Goal: Task Accomplishment & Management: Complete application form

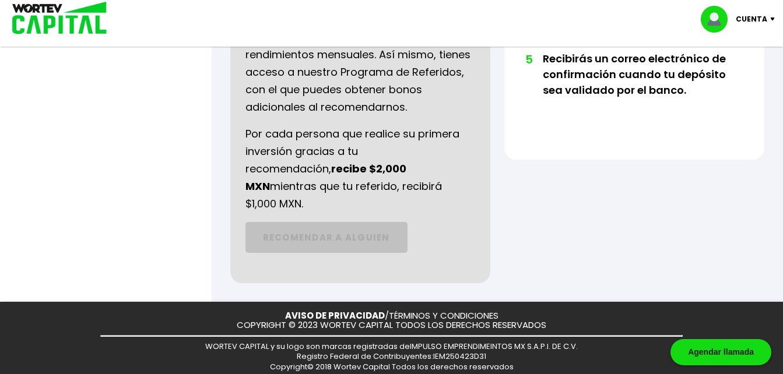
click at [192, 166] on div at bounding box center [391, 187] width 783 height 374
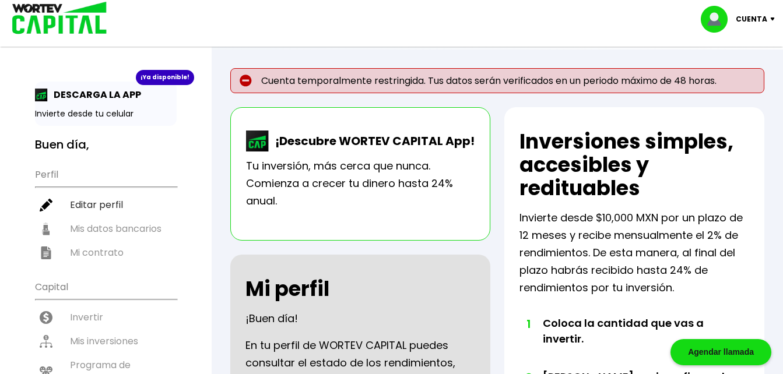
click at [741, 17] on p "Cuenta" at bounding box center [751, 18] width 31 height 17
click at [139, 228] on ul "Perfil Editar perfil Mis datos bancarios Mi contrato" at bounding box center [106, 213] width 142 height 103
click at [743, 19] on p "Cuenta" at bounding box center [751, 18] width 31 height 17
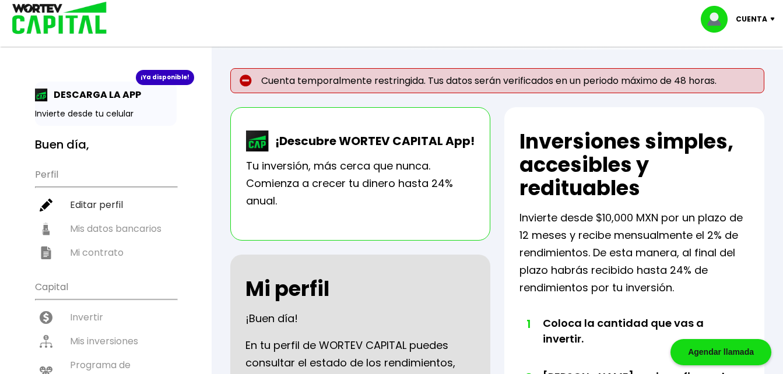
click at [743, 19] on p "Cuenta" at bounding box center [751, 18] width 31 height 17
click at [481, 80] on p "Cuenta temporalmente restringida. Tus datos serán verificados en un periodo máx…" at bounding box center [497, 80] width 534 height 25
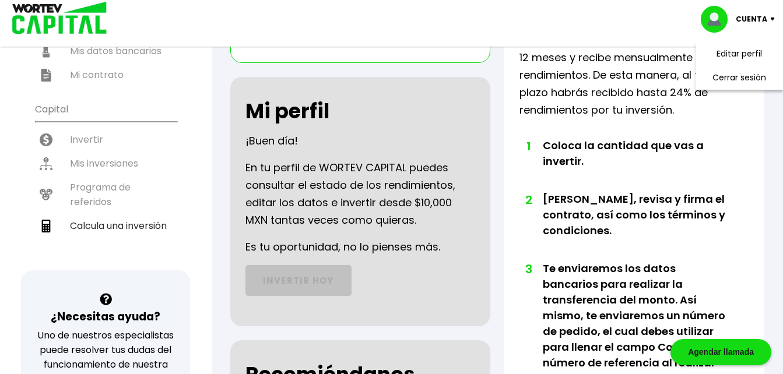
scroll to position [108, 0]
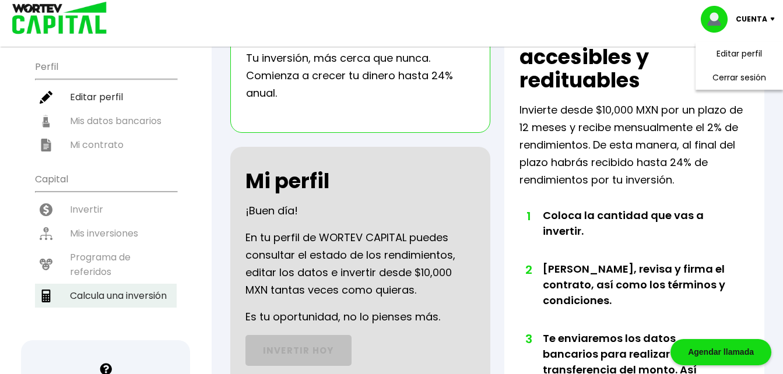
click at [108, 297] on li "Calcula una inversión" at bounding box center [106, 296] width 142 height 24
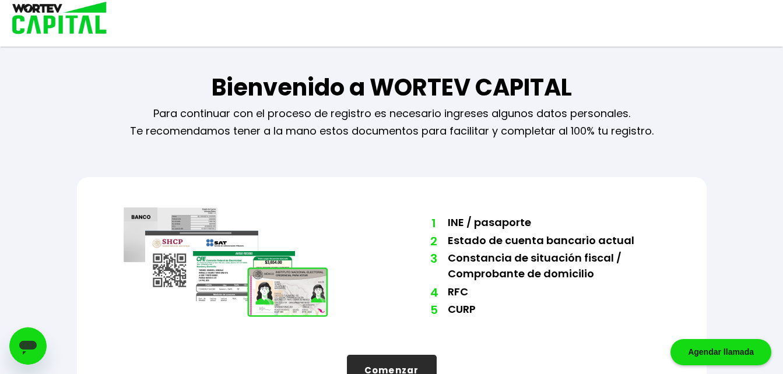
click at [605, 304] on li "5 CURP" at bounding box center [554, 310] width 212 height 18
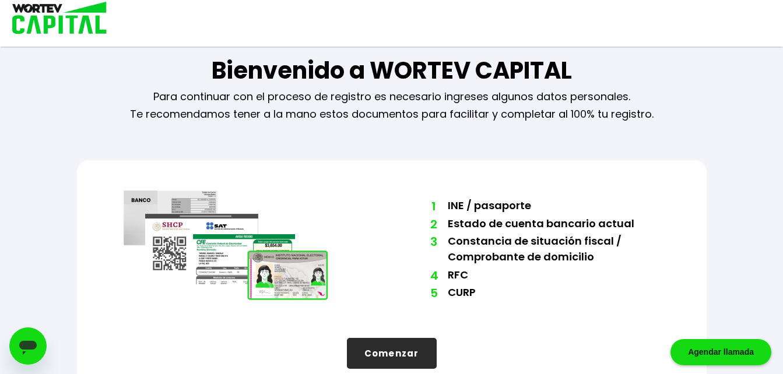
scroll to position [16, 0]
click at [389, 350] on button "Comenzar" at bounding box center [392, 354] width 90 height 31
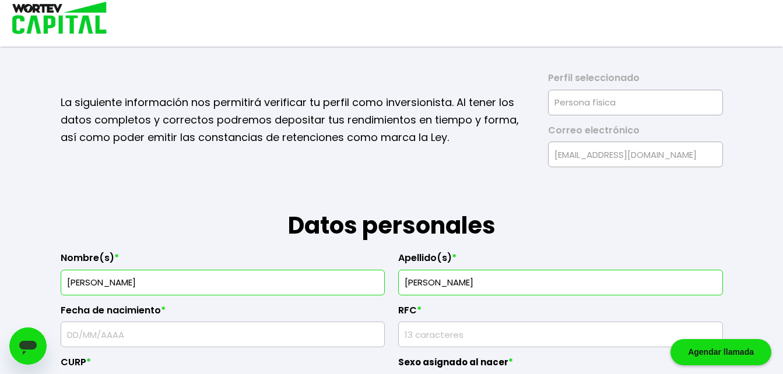
scroll to position [0, 0]
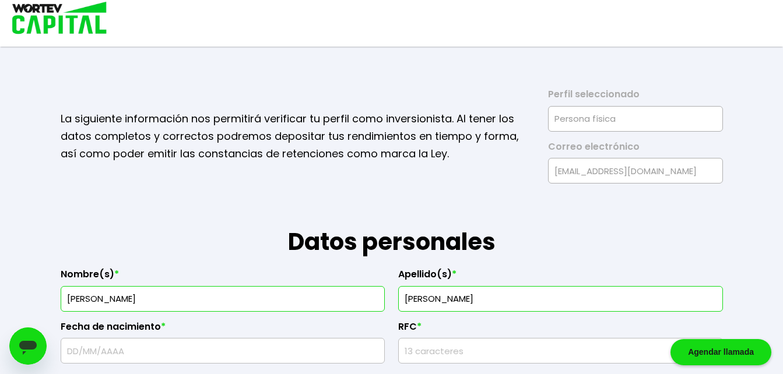
click at [458, 204] on h1 "Datos personales" at bounding box center [392, 222] width 662 height 76
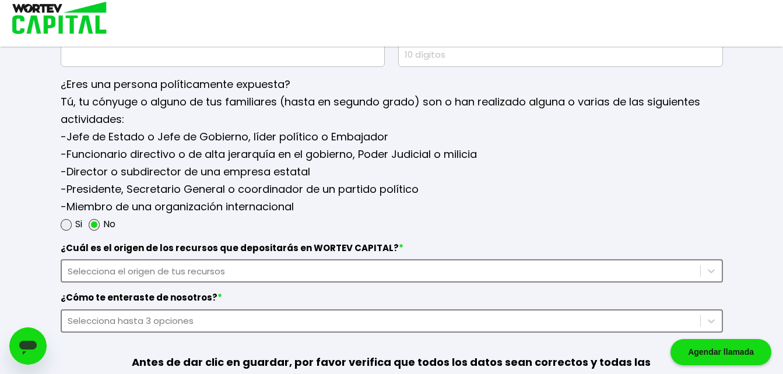
scroll to position [1516, 0]
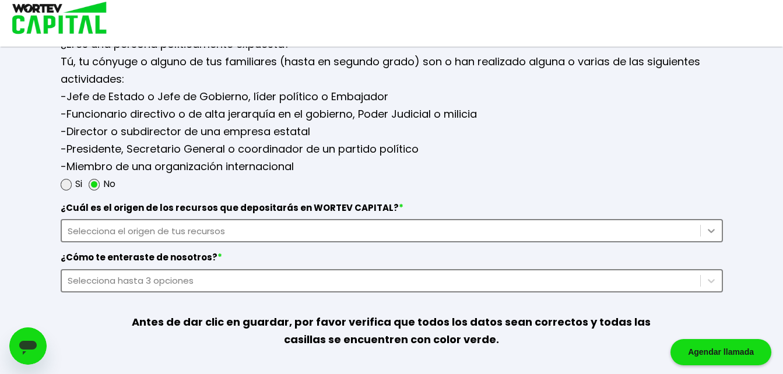
click at [714, 243] on div "Selecciona el origen de tus recursos" at bounding box center [392, 230] width 662 height 23
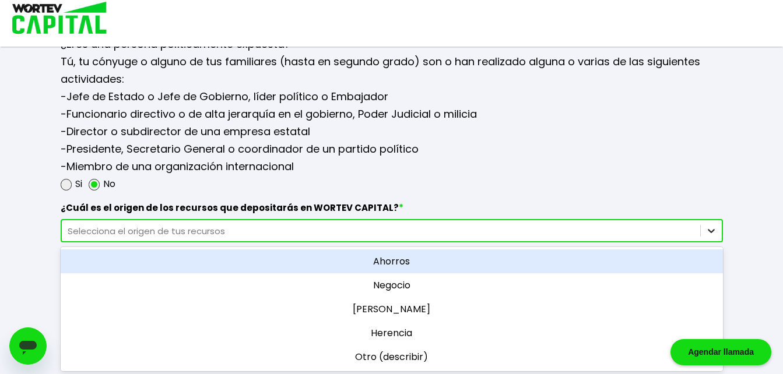
scroll to position [1535, 0]
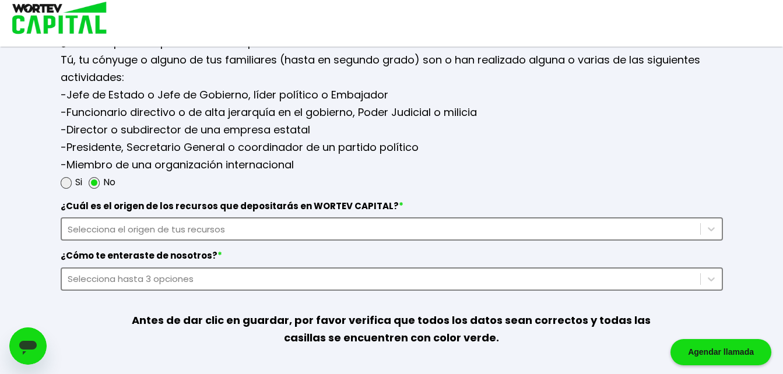
click at [603, 183] on div "Si No" at bounding box center [392, 182] width 662 height 17
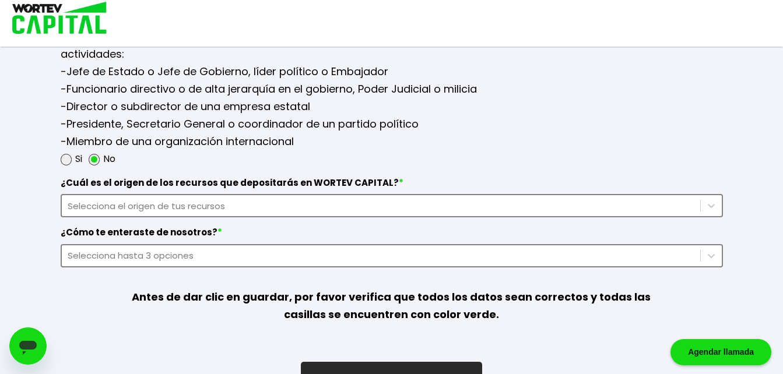
scroll to position [1595, 0]
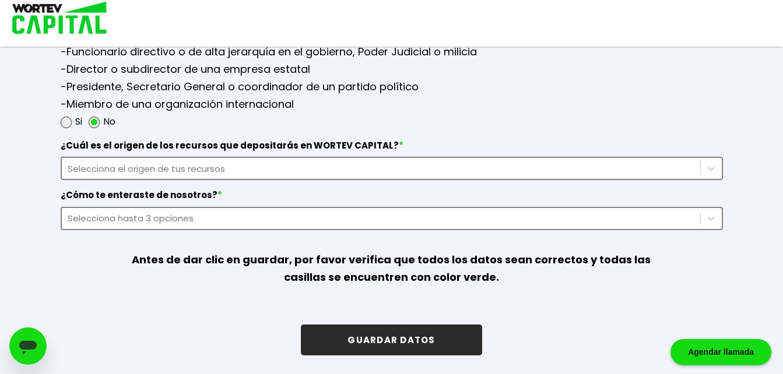
click at [421, 341] on button "GUARDAR DATOS" at bounding box center [391, 340] width 181 height 31
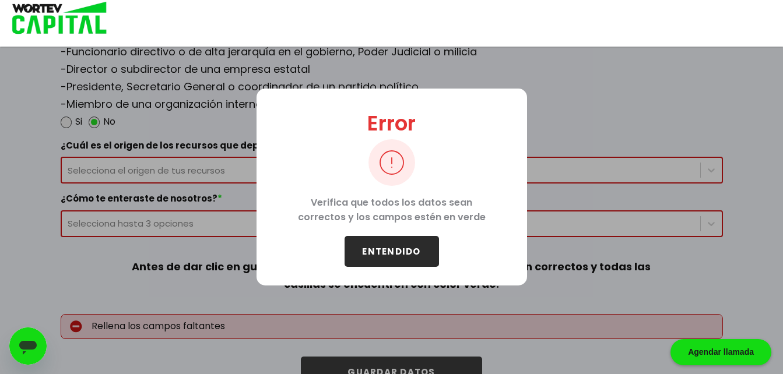
click at [395, 258] on button "ENTENDIDO" at bounding box center [392, 251] width 94 height 31
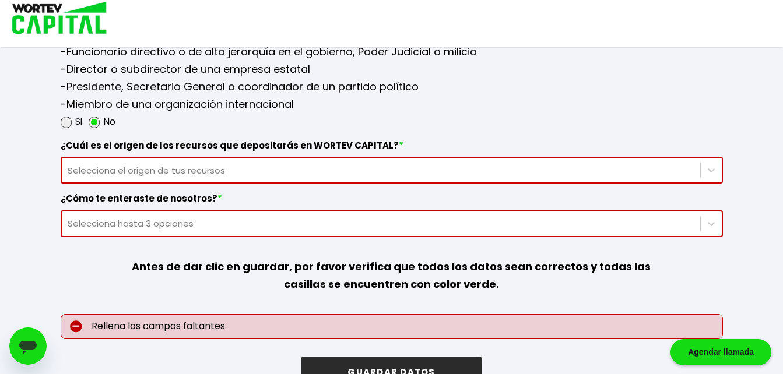
click at [733, 353] on div "Agendar llamada" at bounding box center [721, 352] width 101 height 26
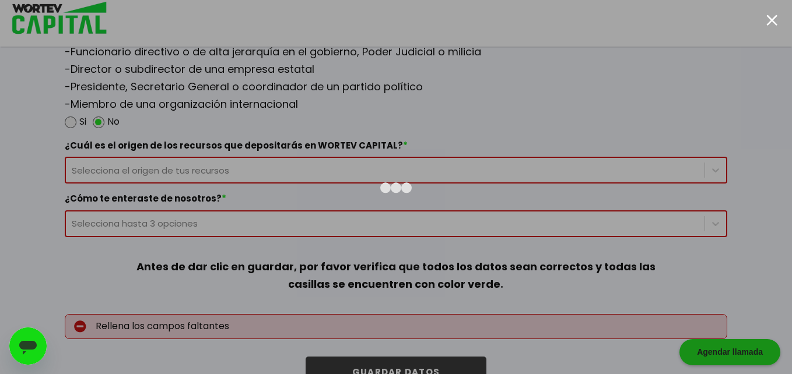
click at [772, 21] on div at bounding box center [771, 20] width 11 height 11
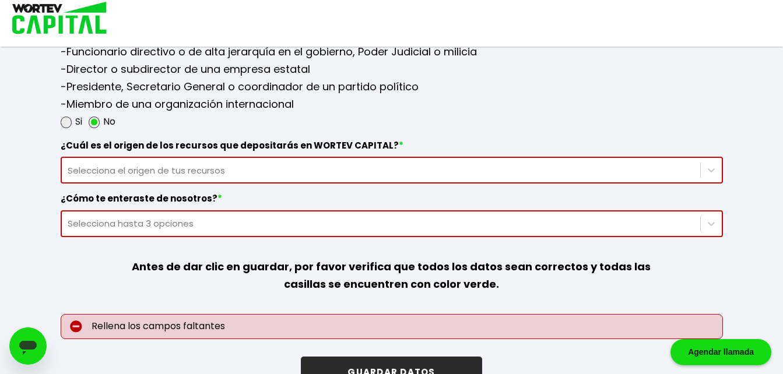
click at [456, 269] on b "Antes de dar clic en guardar, por favor verifica que todos los datos sean corre…" at bounding box center [391, 275] width 519 height 32
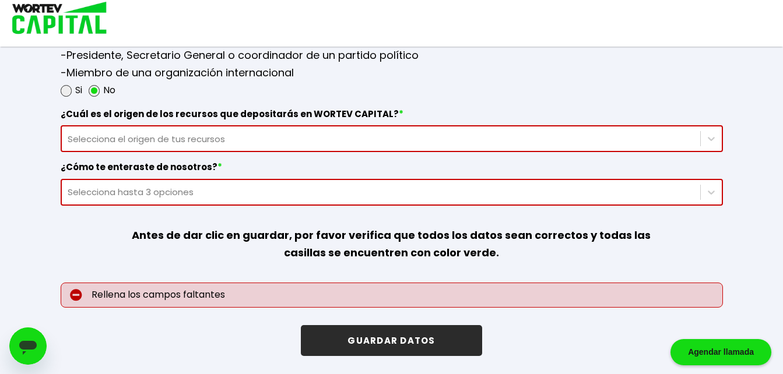
scroll to position [1628, 0]
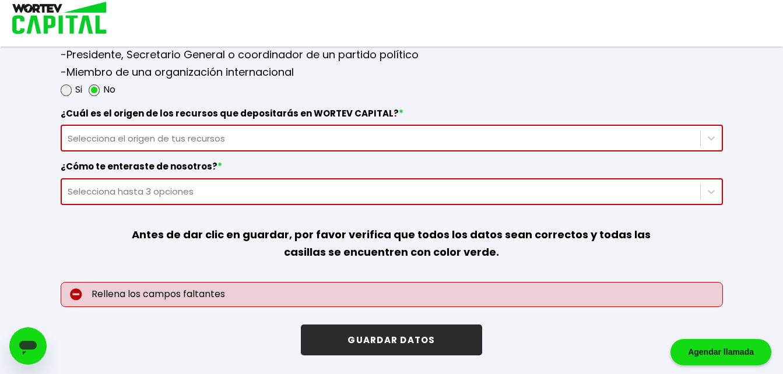
click at [472, 104] on div "¿Cuál es el origen de los recursos que depositarás en WORTEV CAPITAL? * Selecci…" at bounding box center [392, 126] width 662 height 54
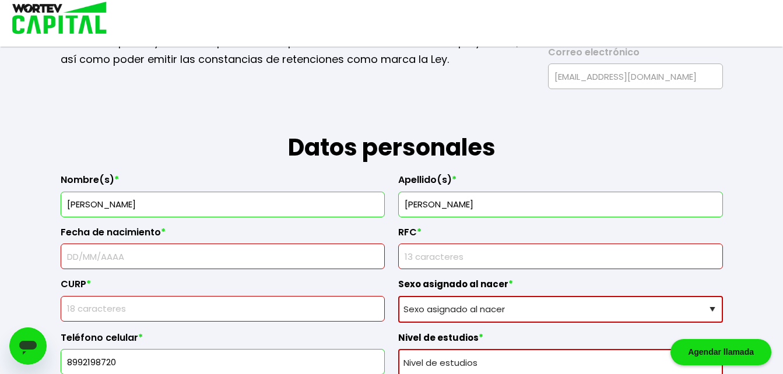
scroll to position [93, 0]
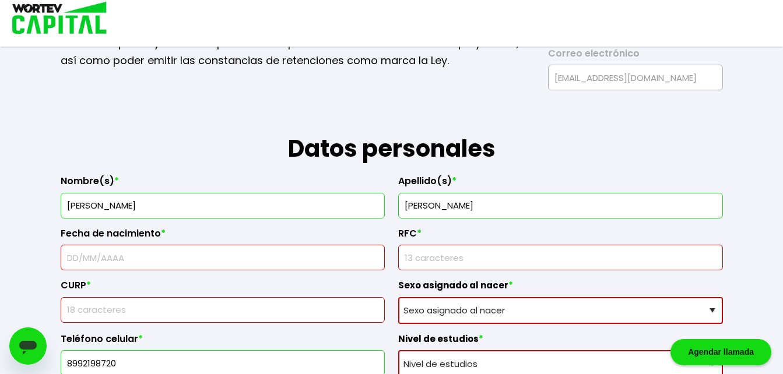
click at [121, 255] on input "text" at bounding box center [223, 257] width 314 height 24
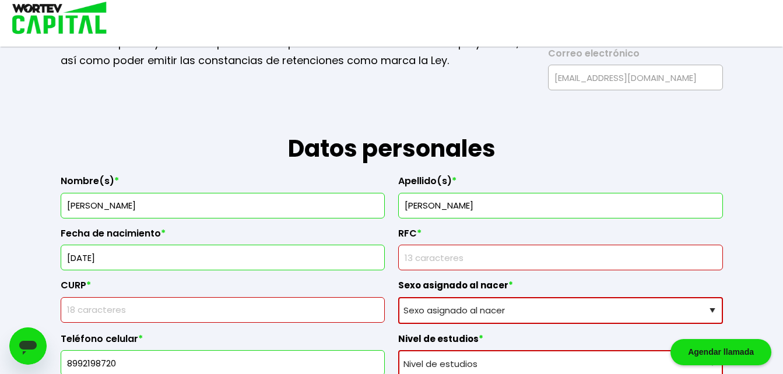
type input "[DATE]"
click at [415, 262] on input "rfc" at bounding box center [561, 257] width 314 height 24
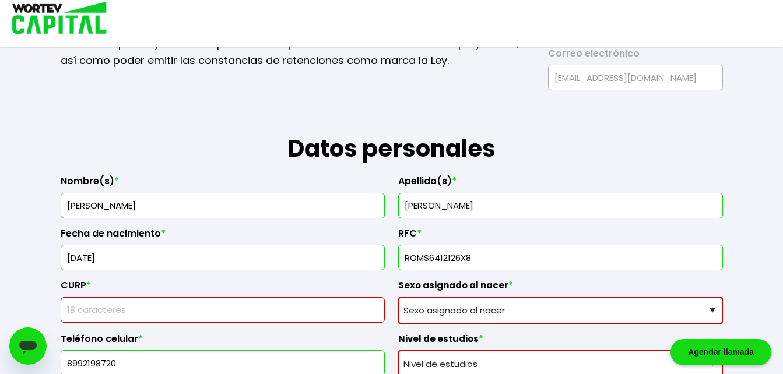
type input "ROMS6412126X8"
click at [177, 315] on input "text" at bounding box center [223, 310] width 314 height 24
type input "ROMS641212HNLDRR02"
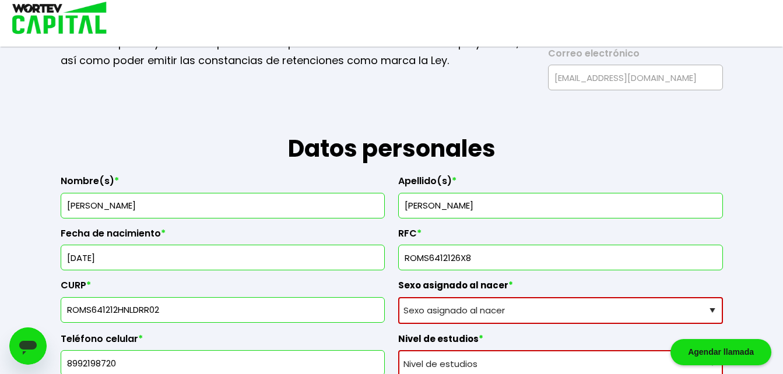
click at [433, 310] on select "Sexo asignado al nacer Hombre Mujer Prefiero no contestar" at bounding box center [560, 310] width 325 height 27
select select "Hombre"
click at [398, 297] on select "Sexo asignado al nacer Hombre Mujer Prefiero no contestar" at bounding box center [560, 310] width 325 height 27
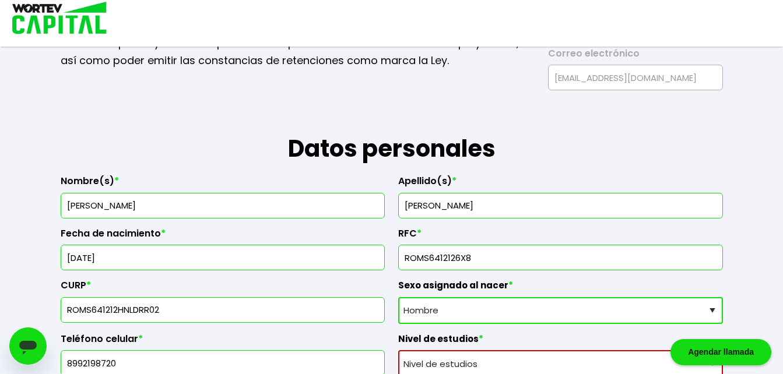
click at [374, 336] on label "Teléfono celular *" at bounding box center [223, 342] width 325 height 17
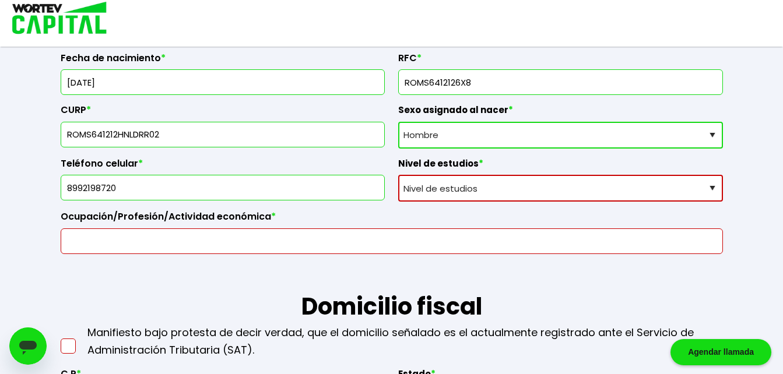
scroll to position [327, 0]
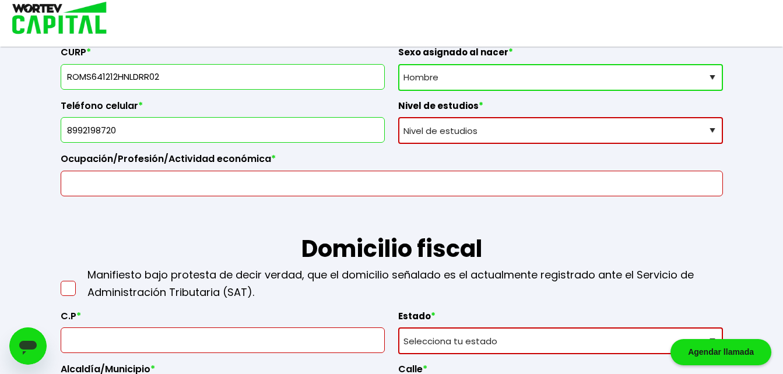
click at [715, 128] on select "Nivel de estudios Primaria Secundaria Bachillerato Licenciatura Posgrado" at bounding box center [560, 130] width 325 height 27
select select "Bachillerato"
click at [398, 117] on select "Nivel de estudios Primaria Secundaria Bachillerato Licenciatura Posgrado" at bounding box center [560, 130] width 325 height 27
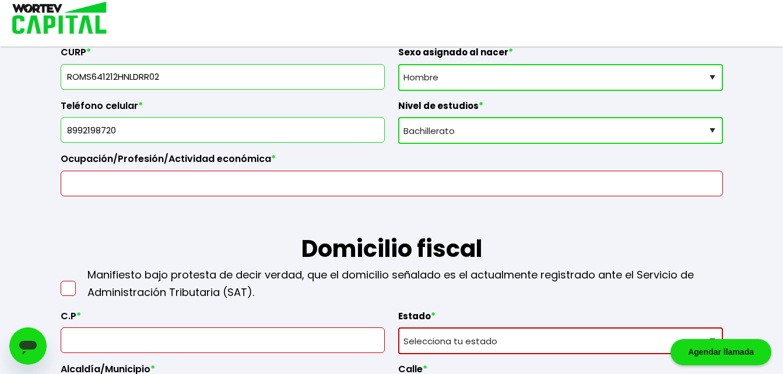
click at [243, 185] on input "text" at bounding box center [392, 183] width 652 height 24
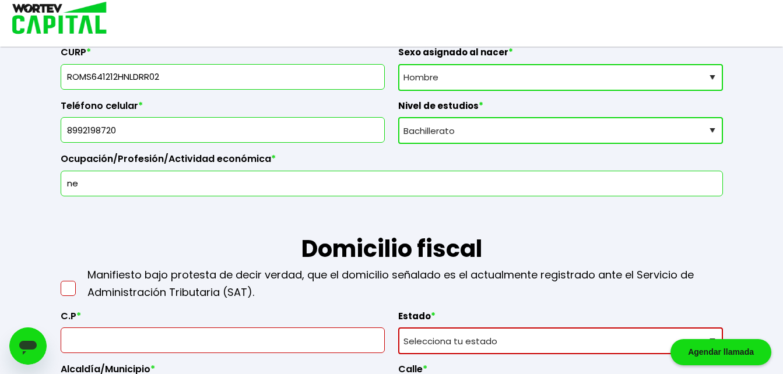
type input "n"
type input "NEGOCIO PROPIO"
click at [243, 227] on h1 "Domicilio fiscal" at bounding box center [392, 232] width 662 height 70
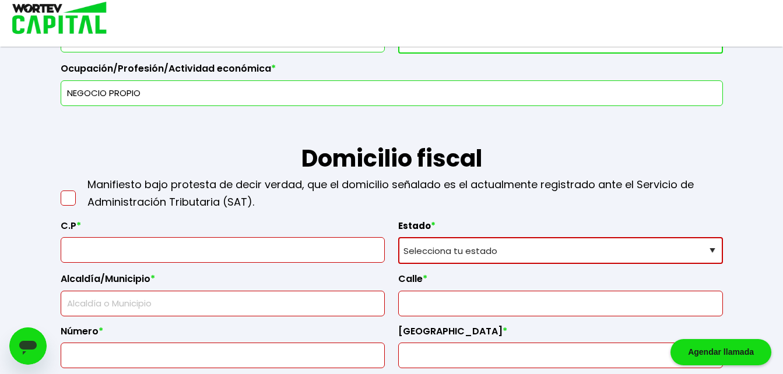
scroll to position [420, 0]
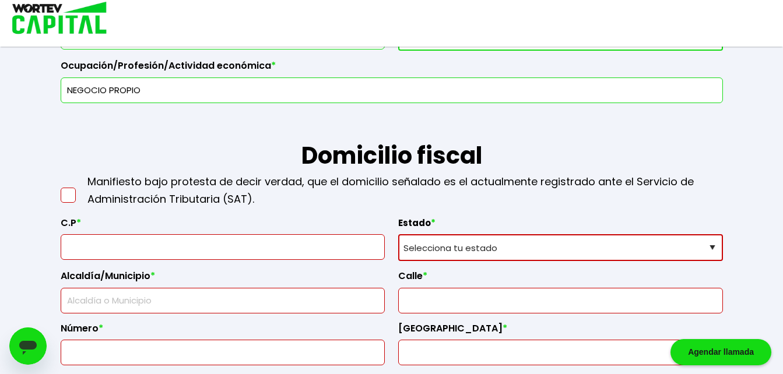
click at [68, 198] on span at bounding box center [68, 195] width 15 height 15
click at [80, 190] on input "checkbox" at bounding box center [80, 190] width 0 height 0
click at [137, 247] on input "text" at bounding box center [223, 247] width 314 height 24
type input "88780"
select select "TM"
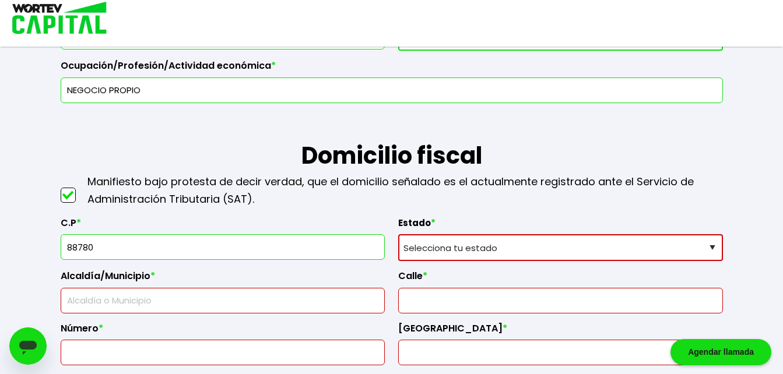
type input "Reynosa"
type input "Brisas [PERSON_NAME]"
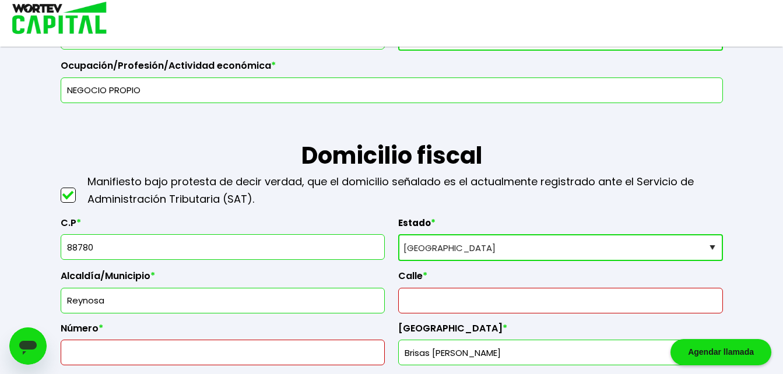
type input "88780"
click at [437, 304] on input "text" at bounding box center [561, 301] width 314 height 24
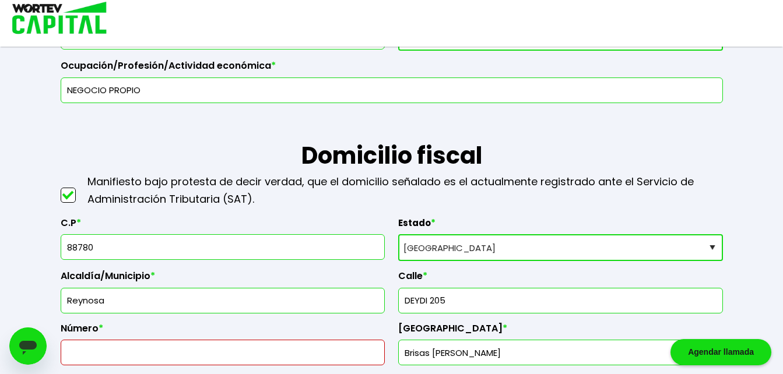
click at [360, 324] on label "Número *" at bounding box center [223, 331] width 325 height 17
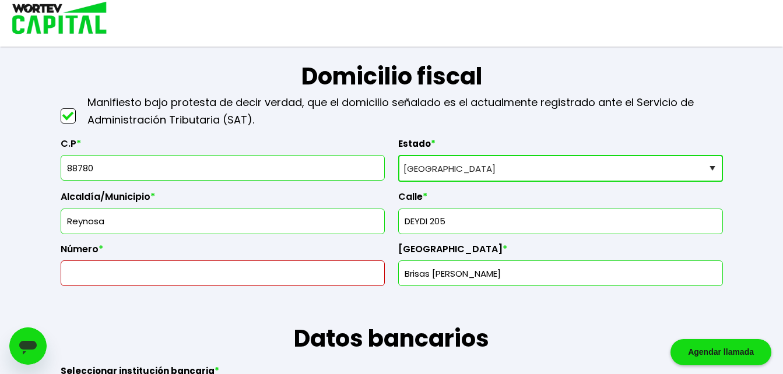
scroll to position [513, 0]
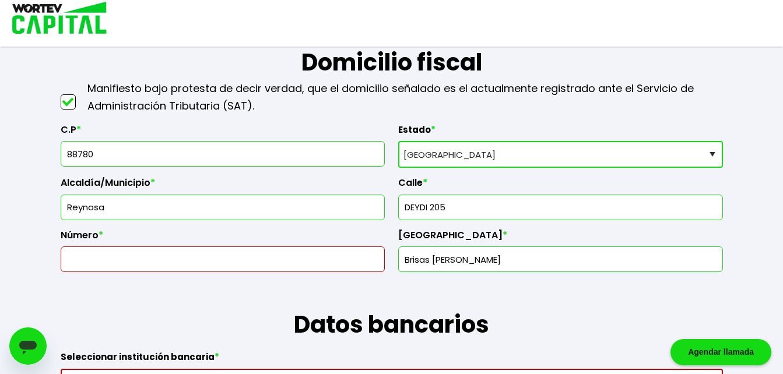
click at [451, 206] on input "DEYDI 205" at bounding box center [561, 207] width 314 height 24
type input "DEYDI"
click at [227, 262] on input "text" at bounding box center [223, 259] width 314 height 24
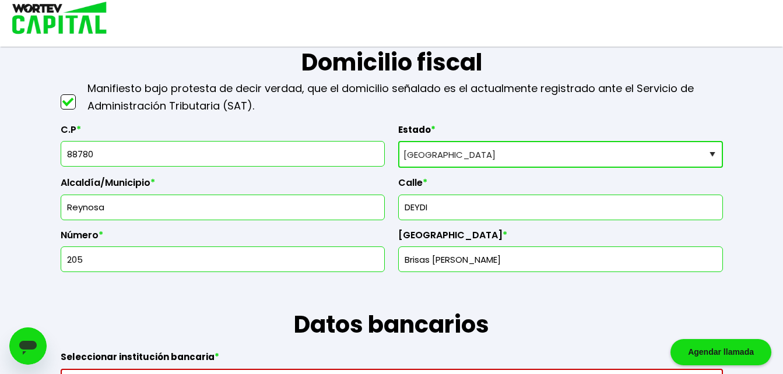
type input "205"
click at [491, 262] on input "Brisas [PERSON_NAME]" at bounding box center [561, 259] width 314 height 24
type input "B"
type input "REYNOSA"
click at [451, 291] on h1 "Datos bancarios" at bounding box center [392, 307] width 662 height 70
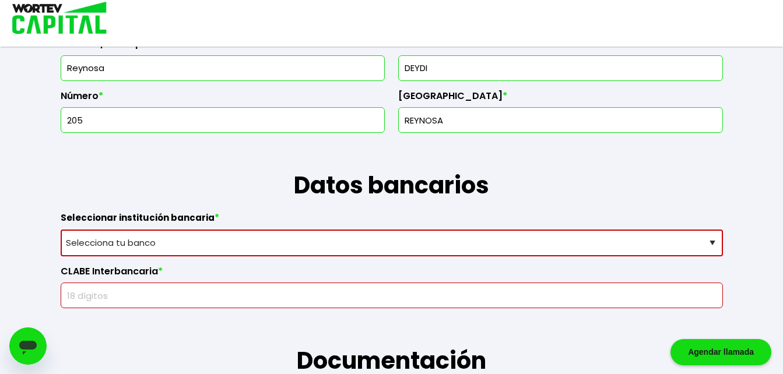
scroll to position [653, 0]
click at [714, 244] on select "Selecciona tu banco ABC Capital Actinver Afirme Albo ASP Banamex Banbajio Banco…" at bounding box center [392, 242] width 662 height 27
select select "Banco Base"
click at [61, 229] on select "Selecciona tu banco ABC Capital Actinver Afirme Albo ASP Banamex Banbajio Banco…" at bounding box center [392, 242] width 662 height 27
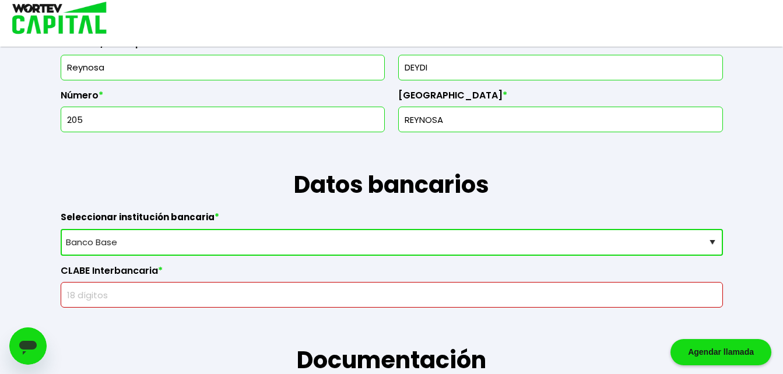
click at [174, 298] on input "text" at bounding box center [392, 295] width 652 height 24
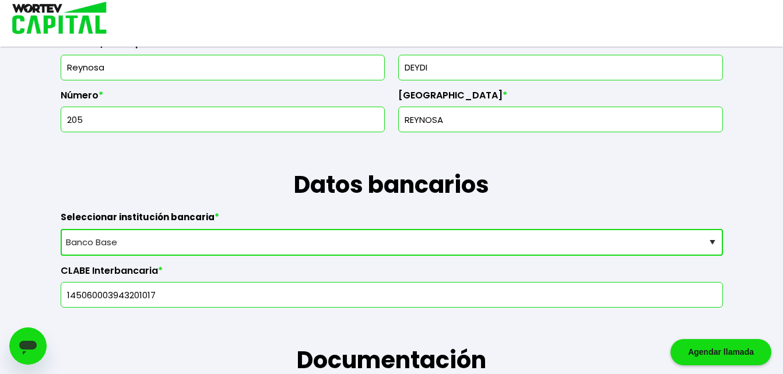
type input "145060003943201017"
click at [352, 332] on h1 "Documentación" at bounding box center [392, 343] width 662 height 70
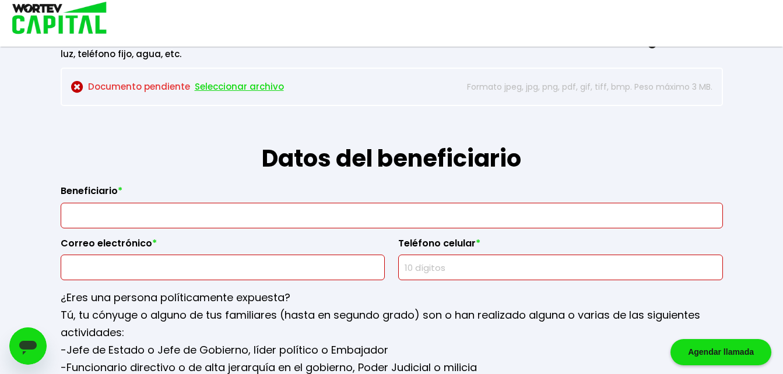
scroll to position [1283, 0]
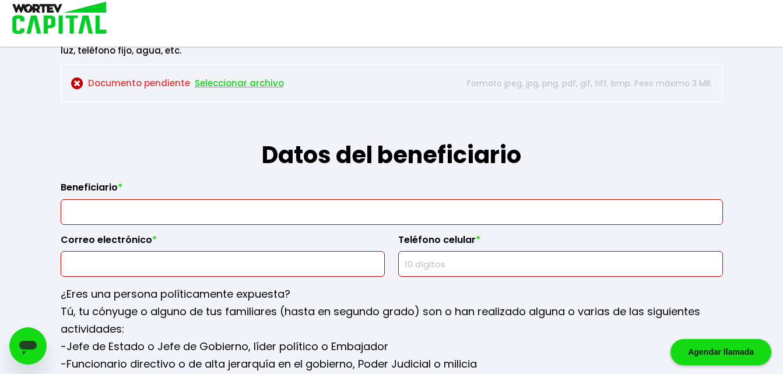
click at [160, 219] on input "text" at bounding box center [392, 212] width 652 height 24
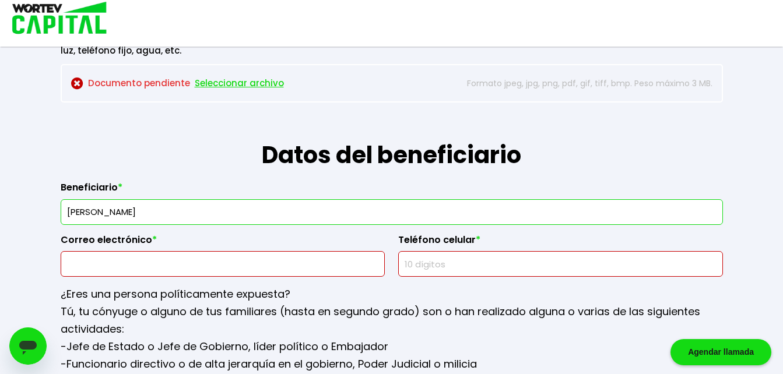
type input "[PERSON_NAME]"
click at [135, 269] on input "text" at bounding box center [223, 264] width 314 height 24
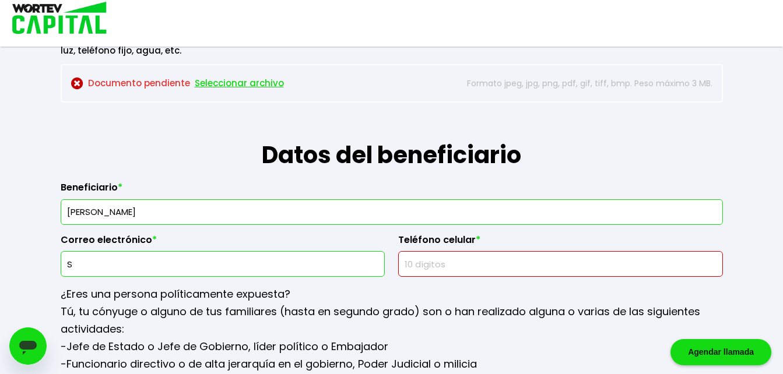
type input "[EMAIL_ADDRESS][DOMAIN_NAME]"
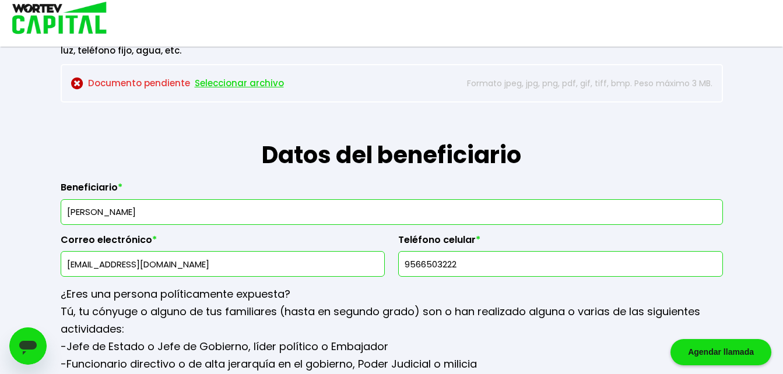
click at [462, 264] on input "9566503222" at bounding box center [561, 264] width 314 height 24
type input "9"
type input "8992198720"
click at [424, 287] on p "¿Eres una persona políticamente expuesta?" at bounding box center [392, 294] width 662 height 17
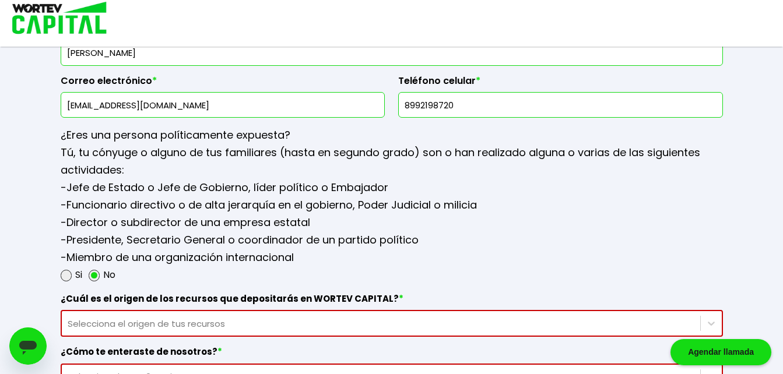
scroll to position [1469, 0]
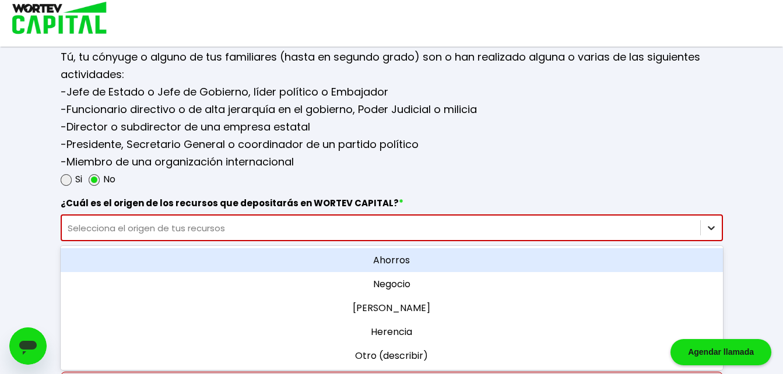
click at [713, 241] on div "option Ahorros focused, 1 of 5. 5 results available. Use Up and Down to choose …" at bounding box center [392, 228] width 662 height 27
click at [519, 253] on div "Ahorros" at bounding box center [392, 260] width 662 height 24
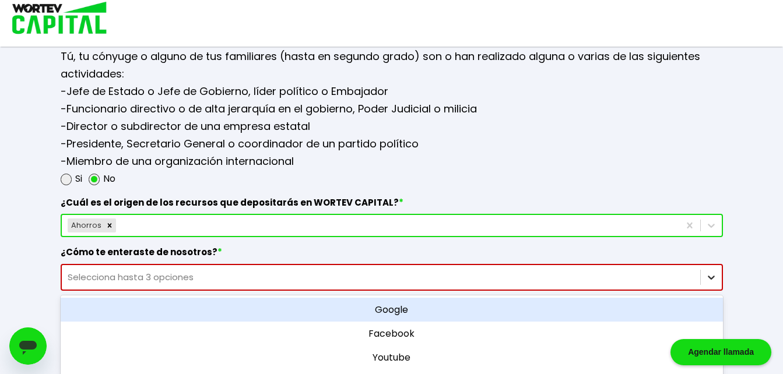
scroll to position [1624, 0]
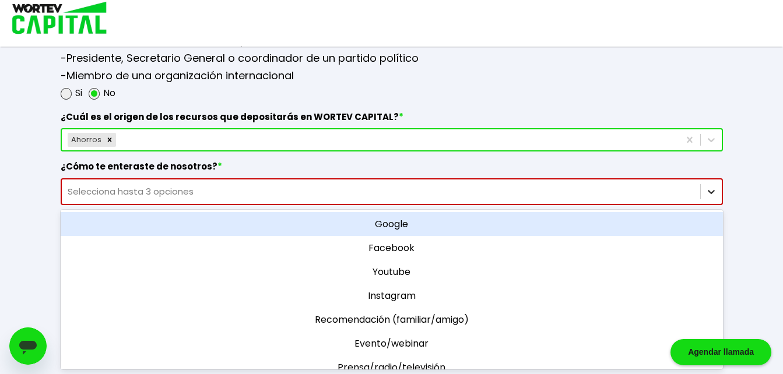
click at [711, 205] on div "option Google focused, 1 of 11. 11 results available. Use Up and Down to choose…" at bounding box center [392, 191] width 662 height 27
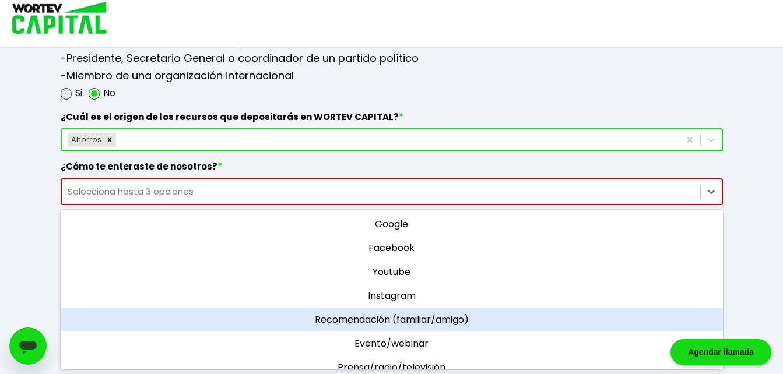
click at [460, 319] on div "Recomendación (familiar/amigo)" at bounding box center [392, 320] width 662 height 24
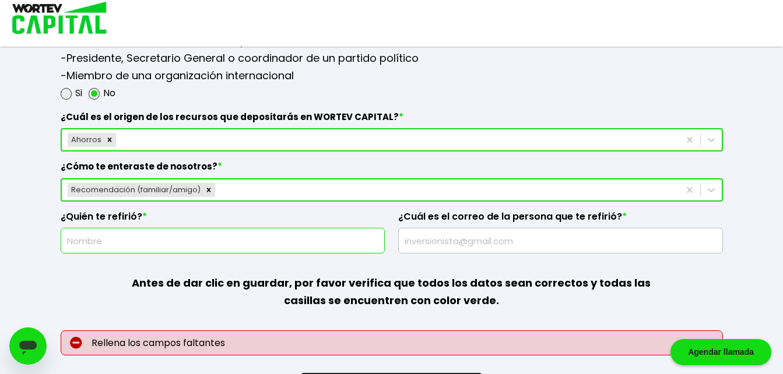
click at [129, 241] on input "text" at bounding box center [223, 241] width 314 height 24
type input "[PERSON_NAME]"
click at [430, 250] on input "text" at bounding box center [561, 241] width 314 height 24
type input "V"
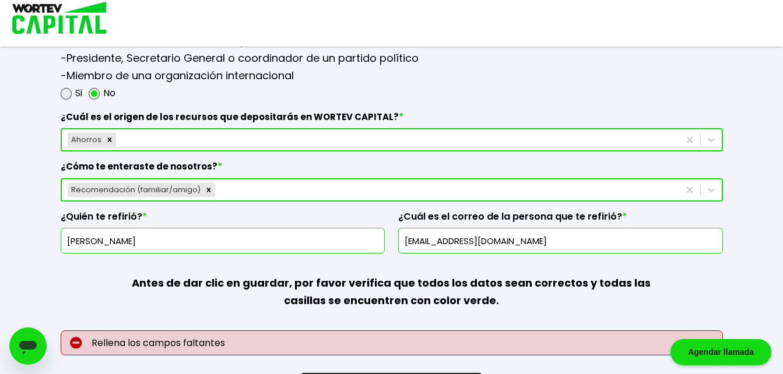
type input "[EMAIL_ADDRESS][DOMAIN_NAME]"
click at [507, 276] on b "Antes de dar clic en guardar, por favor verifica que todos los datos sean corre…" at bounding box center [391, 292] width 519 height 32
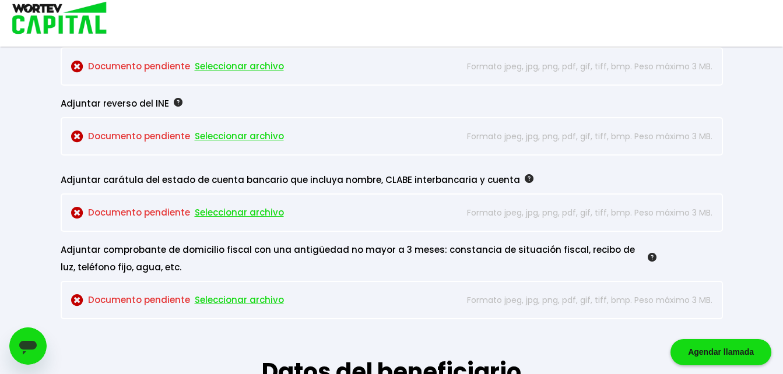
scroll to position [1064, 0]
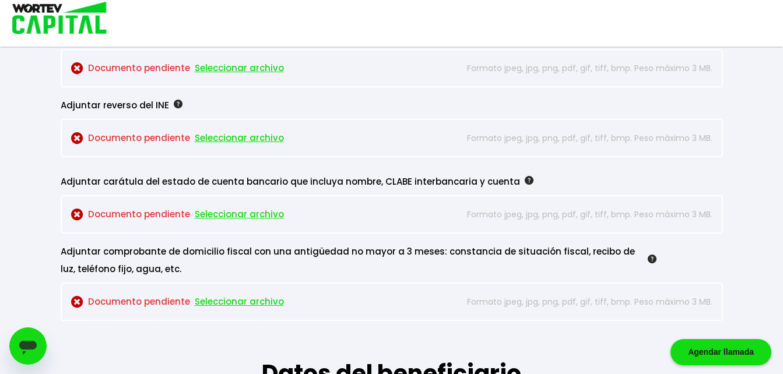
click at [239, 216] on span "Seleccionar archivo" at bounding box center [239, 214] width 89 height 17
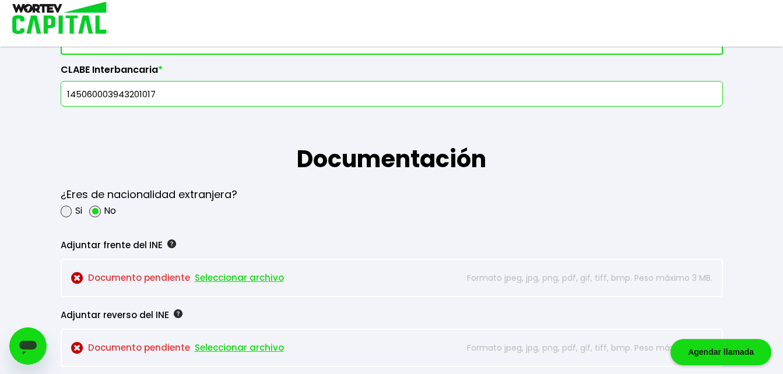
scroll to position [831, 0]
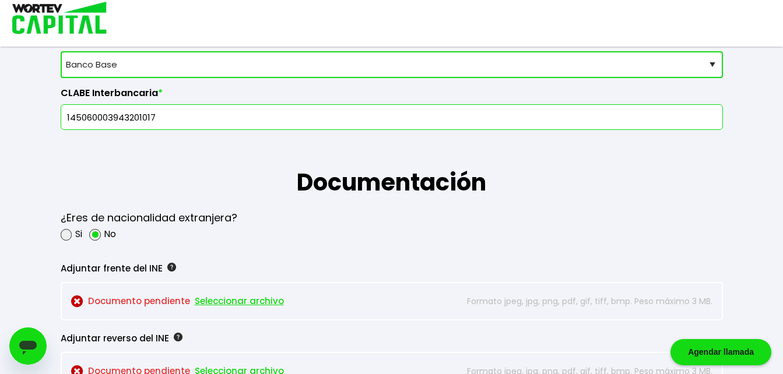
click at [252, 302] on span "Seleccionar archivo" at bounding box center [239, 301] width 89 height 17
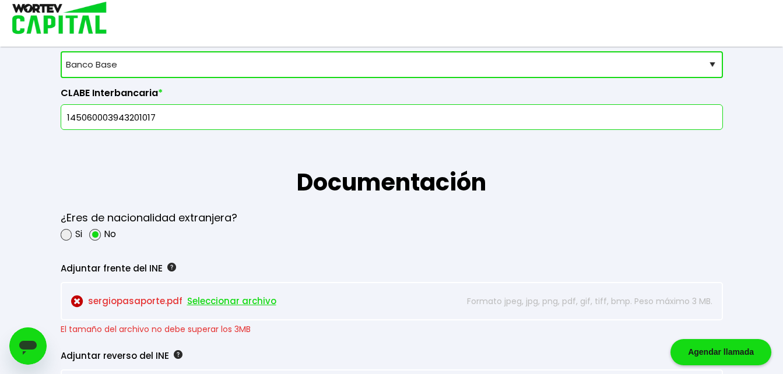
click at [286, 243] on div "¿Eres de nacionalidad extranjera? Si No" at bounding box center [392, 225] width 662 height 51
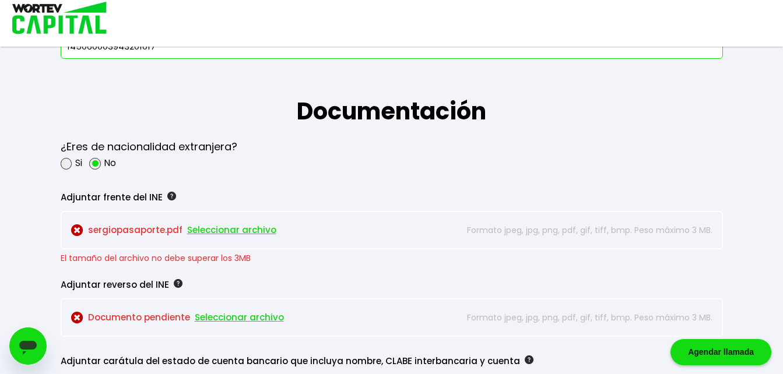
scroll to position [924, 0]
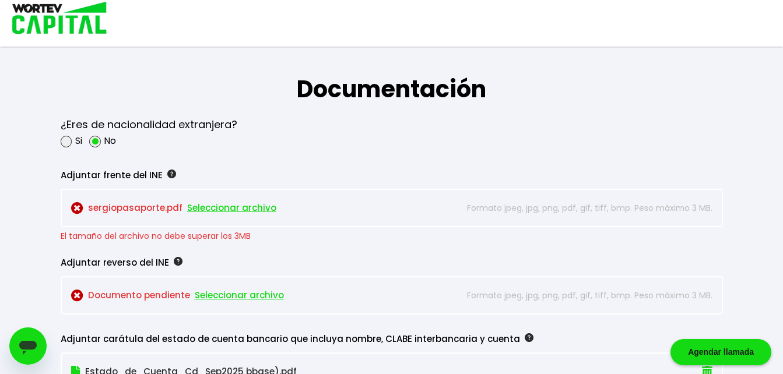
click at [226, 206] on span "Seleccionar archivo" at bounding box center [231, 207] width 89 height 17
click at [198, 208] on span "Seleccionar archivo" at bounding box center [231, 207] width 89 height 17
click at [205, 208] on span "Seleccionar archivo" at bounding box center [231, 207] width 89 height 17
click at [80, 207] on img at bounding box center [77, 208] width 12 height 12
drag, startPoint x: 80, startPoint y: 207, endPoint x: 355, endPoint y: 27, distance: 328.5
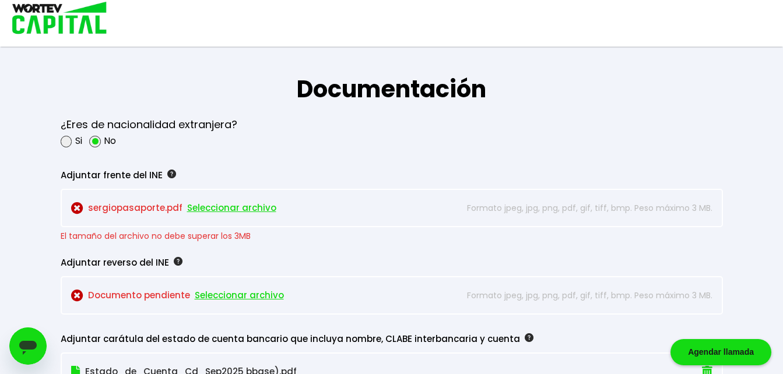
click at [355, 27] on div at bounding box center [391, 19] width 783 height 38
click at [80, 209] on img at bounding box center [77, 208] width 12 height 12
click at [208, 207] on span "Seleccionar archivo" at bounding box center [231, 207] width 89 height 17
click at [167, 176] on img at bounding box center [171, 174] width 9 height 9
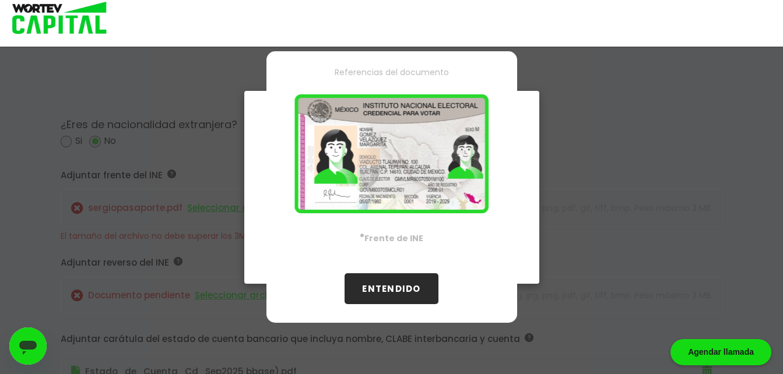
click at [392, 289] on button "ENTENDIDO" at bounding box center [391, 288] width 93 height 31
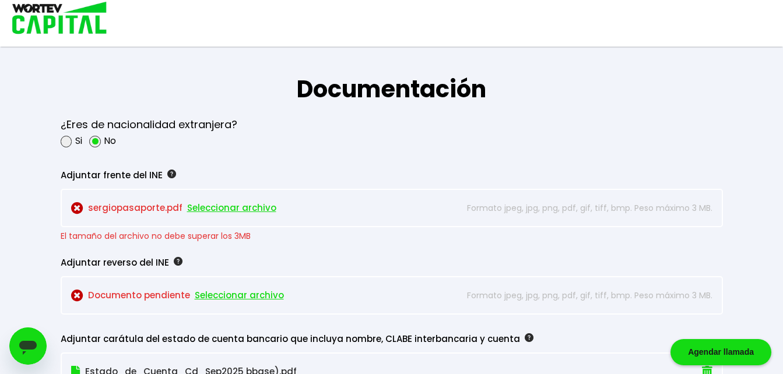
click at [274, 208] on p "sergiopasaporte.pdf Seleccionar archivo" at bounding box center [261, 207] width 381 height 17
click at [251, 236] on p "El tamaño del archivo no debe superar los 3MB" at bounding box center [392, 235] width 662 height 17
